Goal: Information Seeking & Learning: Learn about a topic

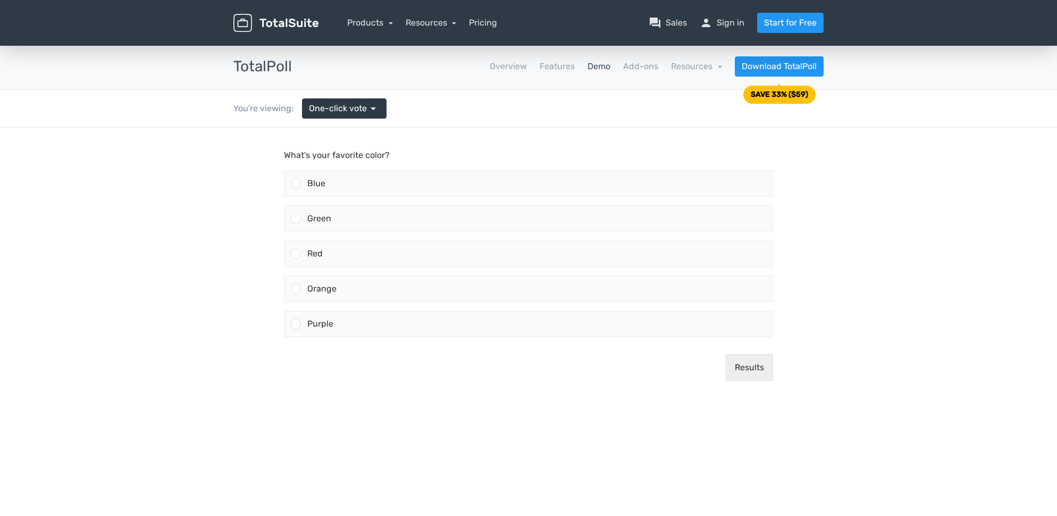
click at [602, 65] on link "Demo" at bounding box center [599, 66] width 23 height 13
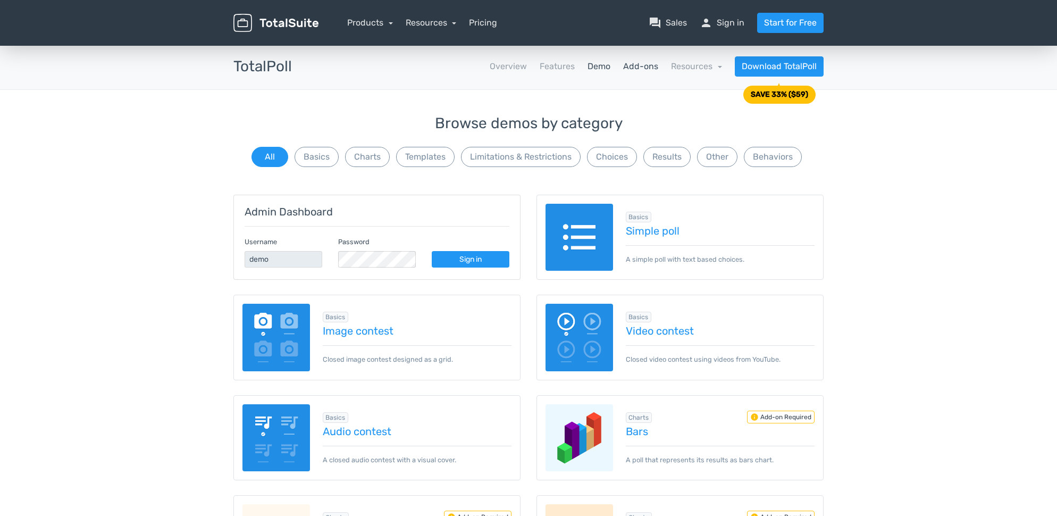
click at [649, 69] on link "Add-ons" at bounding box center [640, 66] width 35 height 13
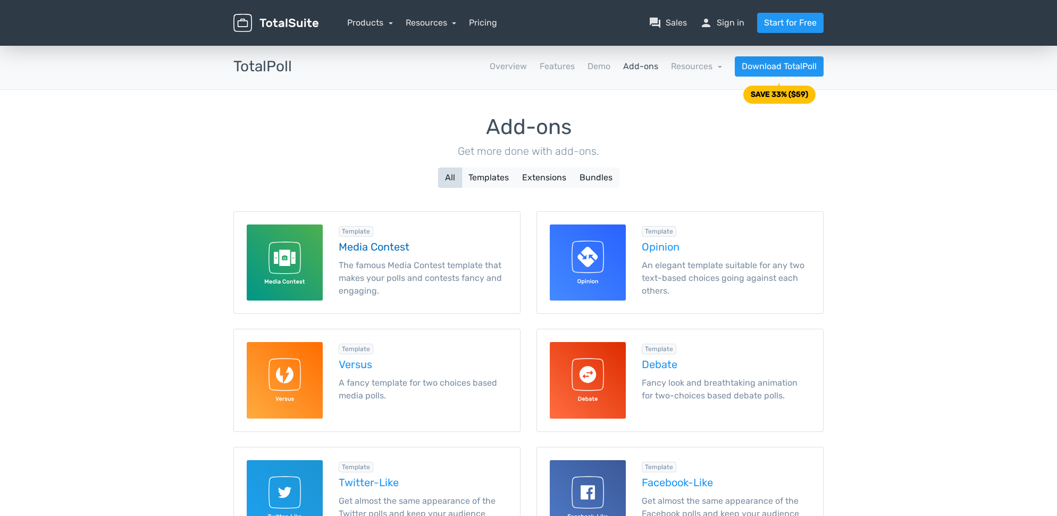
click at [366, 239] on div "Template Media Contest The famous Media Contest template that makes your polls …" at bounding box center [423, 262] width 185 height 76
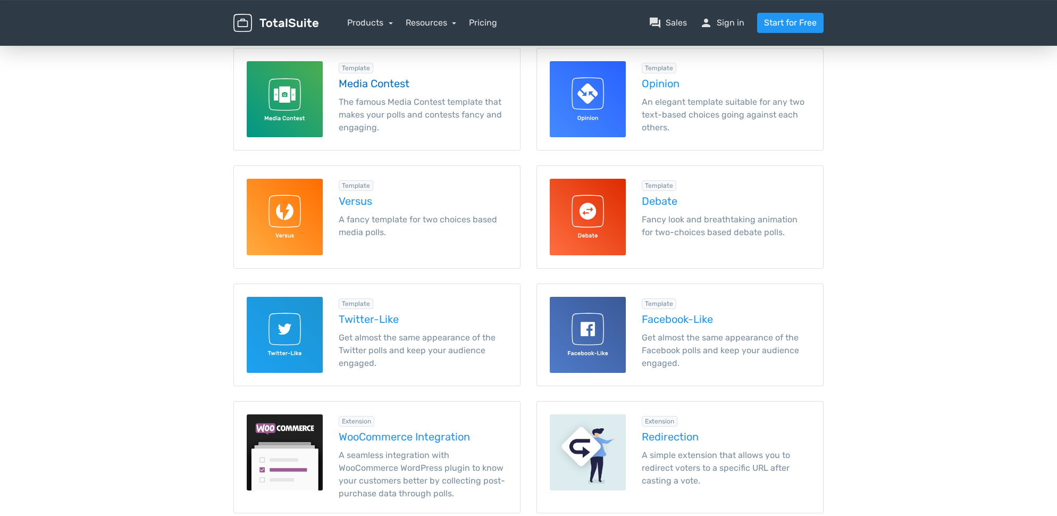
scroll to position [196, 0]
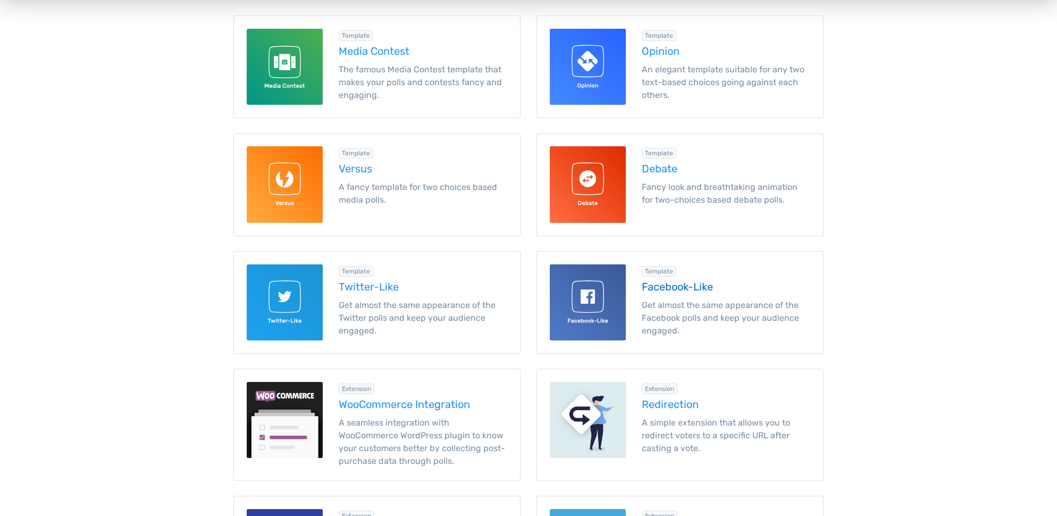
click at [632, 291] on div at bounding box center [588, 302] width 92 height 76
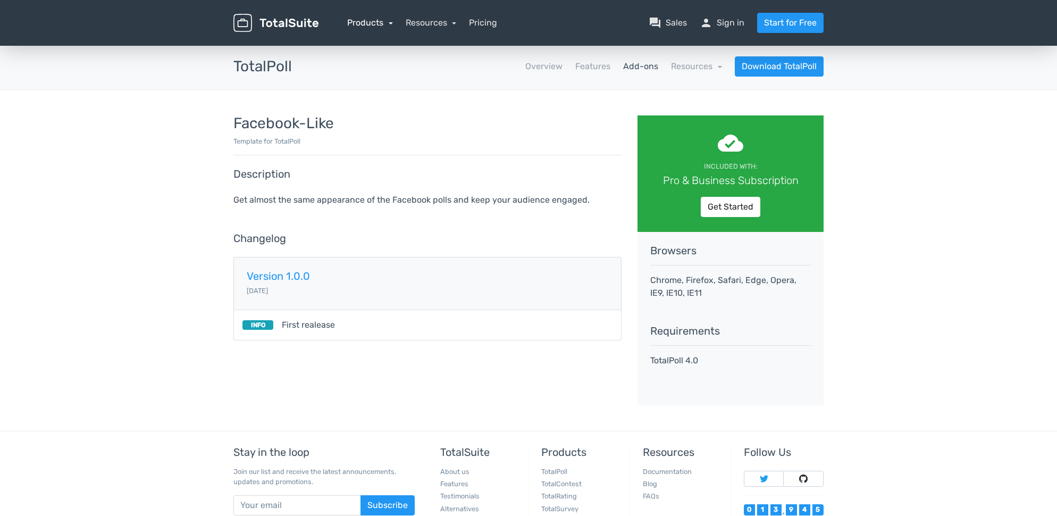
click at [369, 27] on link "Products" at bounding box center [370, 23] width 46 height 10
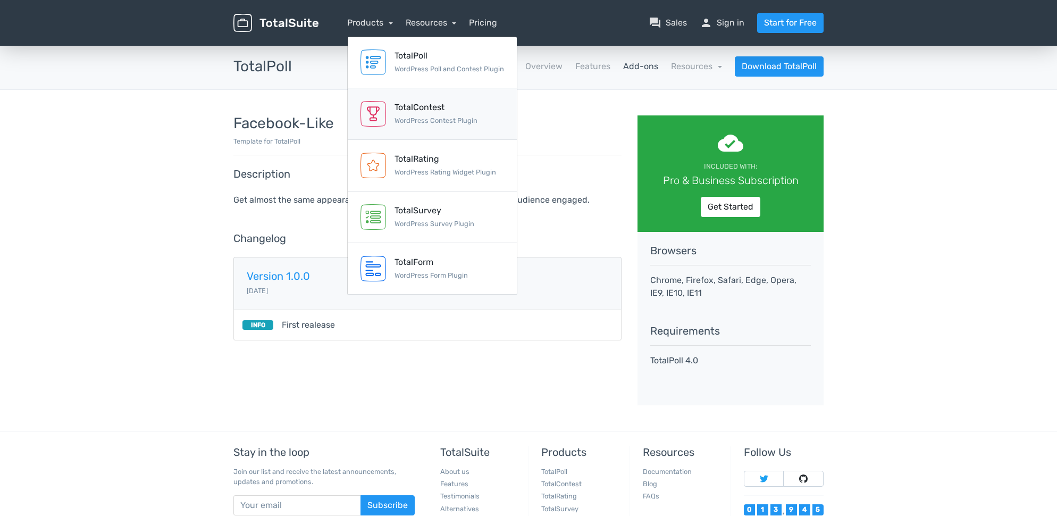
click at [420, 119] on small "WordPress Contest Plugin" at bounding box center [436, 120] width 83 height 8
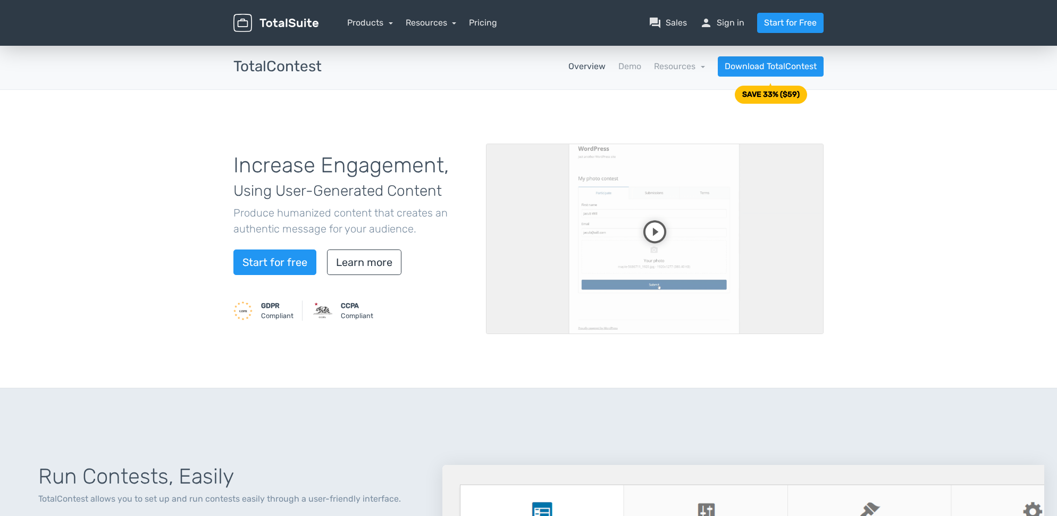
click at [653, 230] on video at bounding box center [655, 239] width 338 height 190
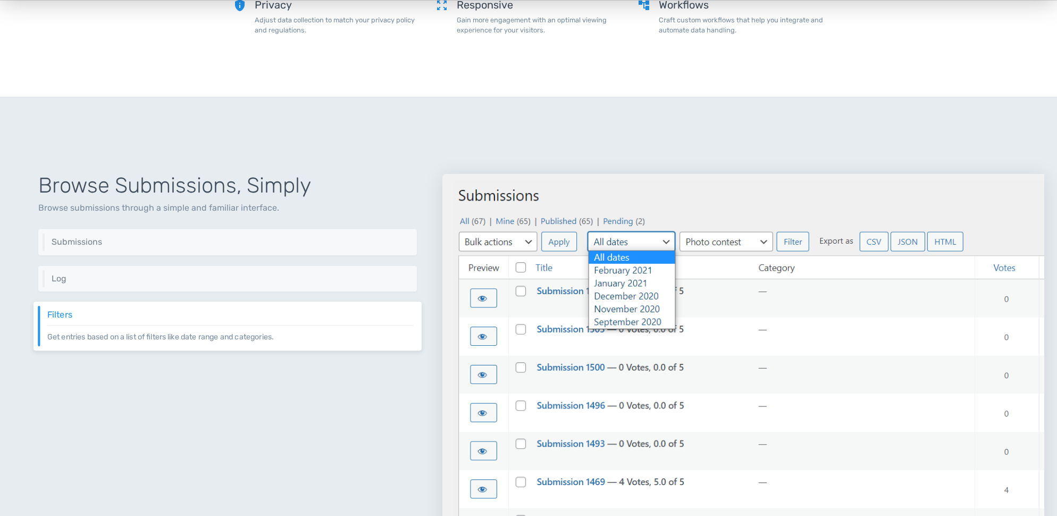
scroll to position [1106, 0]
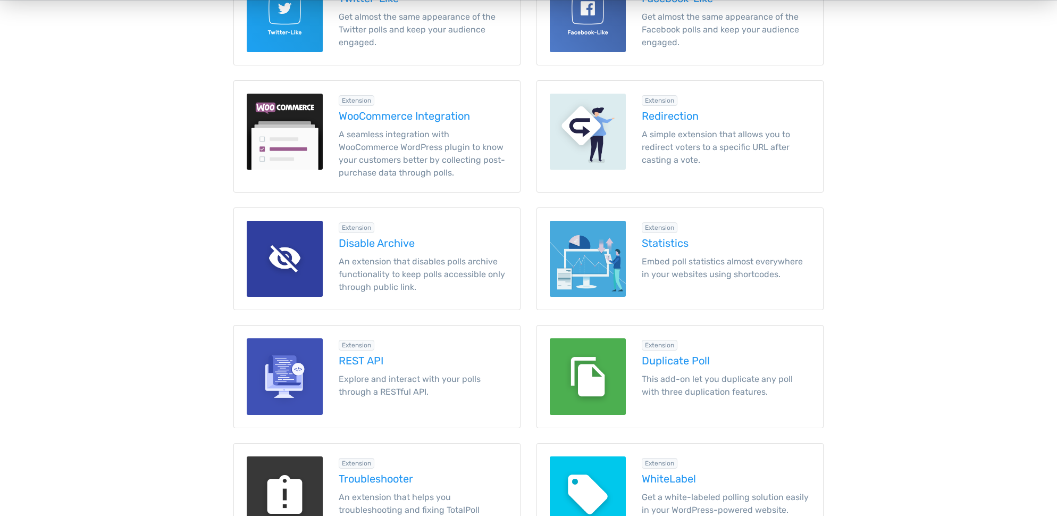
scroll to position [485, 0]
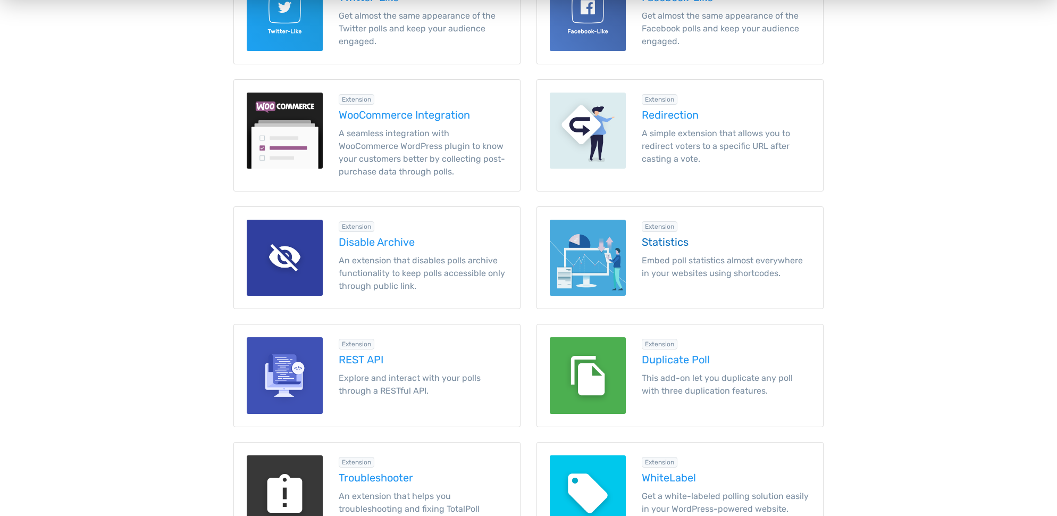
click at [605, 245] on img at bounding box center [588, 258] width 76 height 76
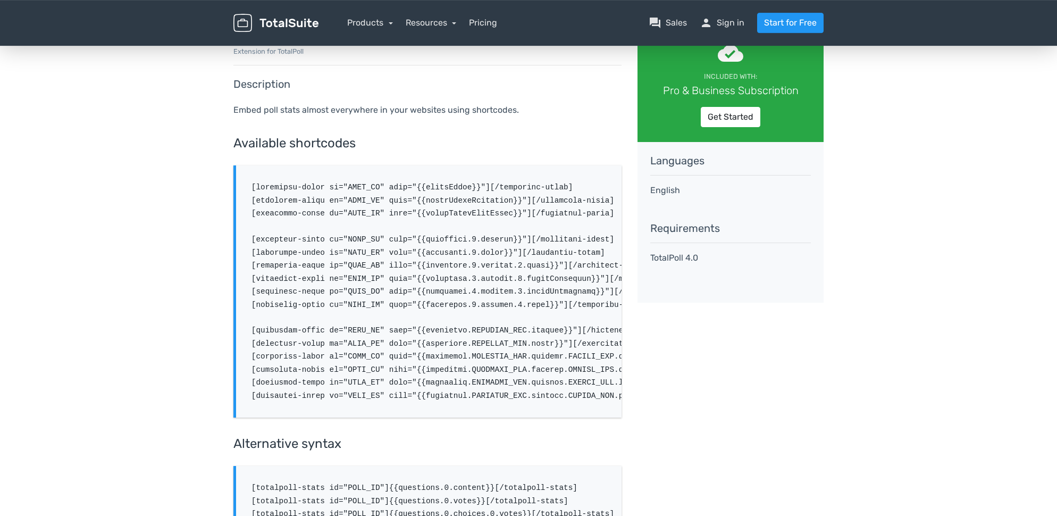
scroll to position [34, 0]
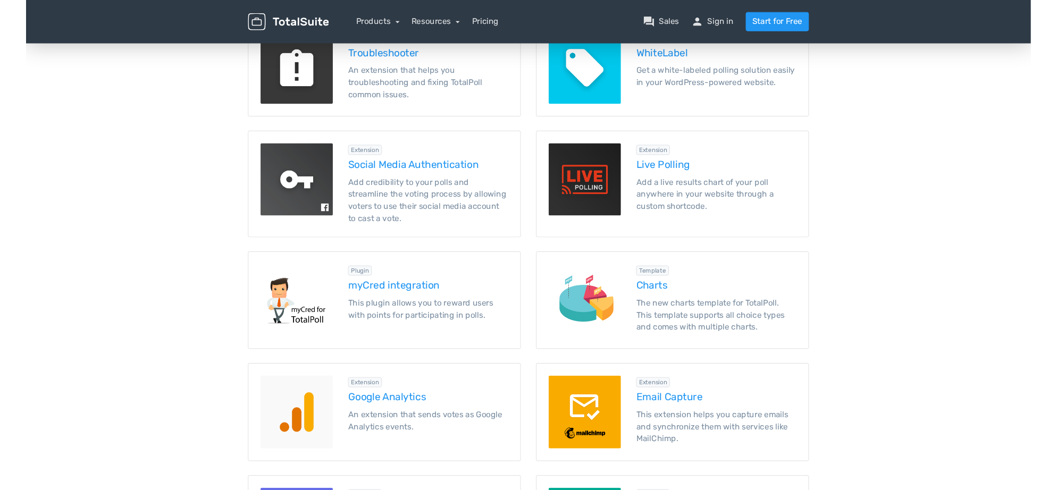
scroll to position [902, 0]
